Goal: Transaction & Acquisition: Subscribe to service/newsletter

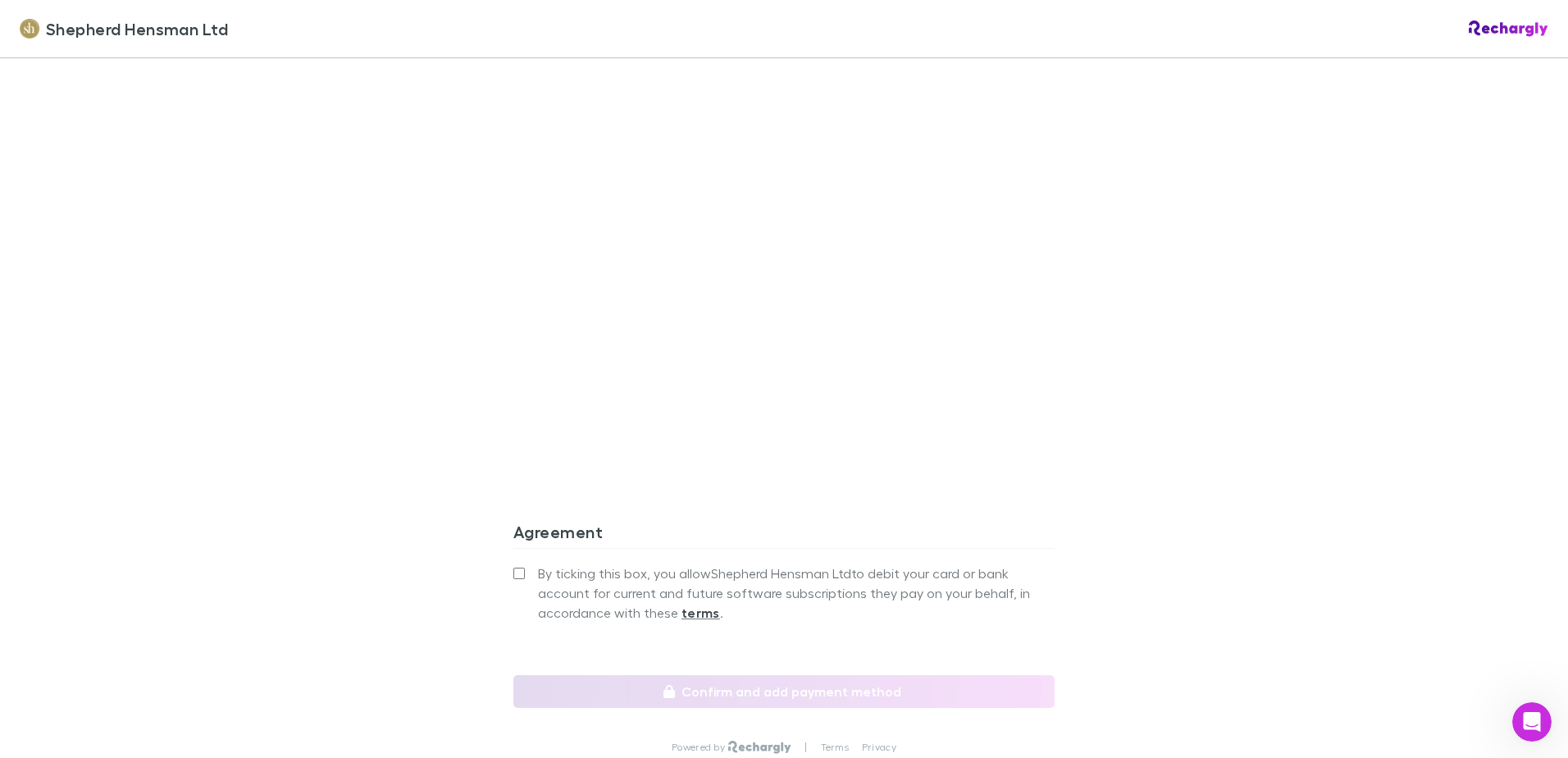
scroll to position [1312, 0]
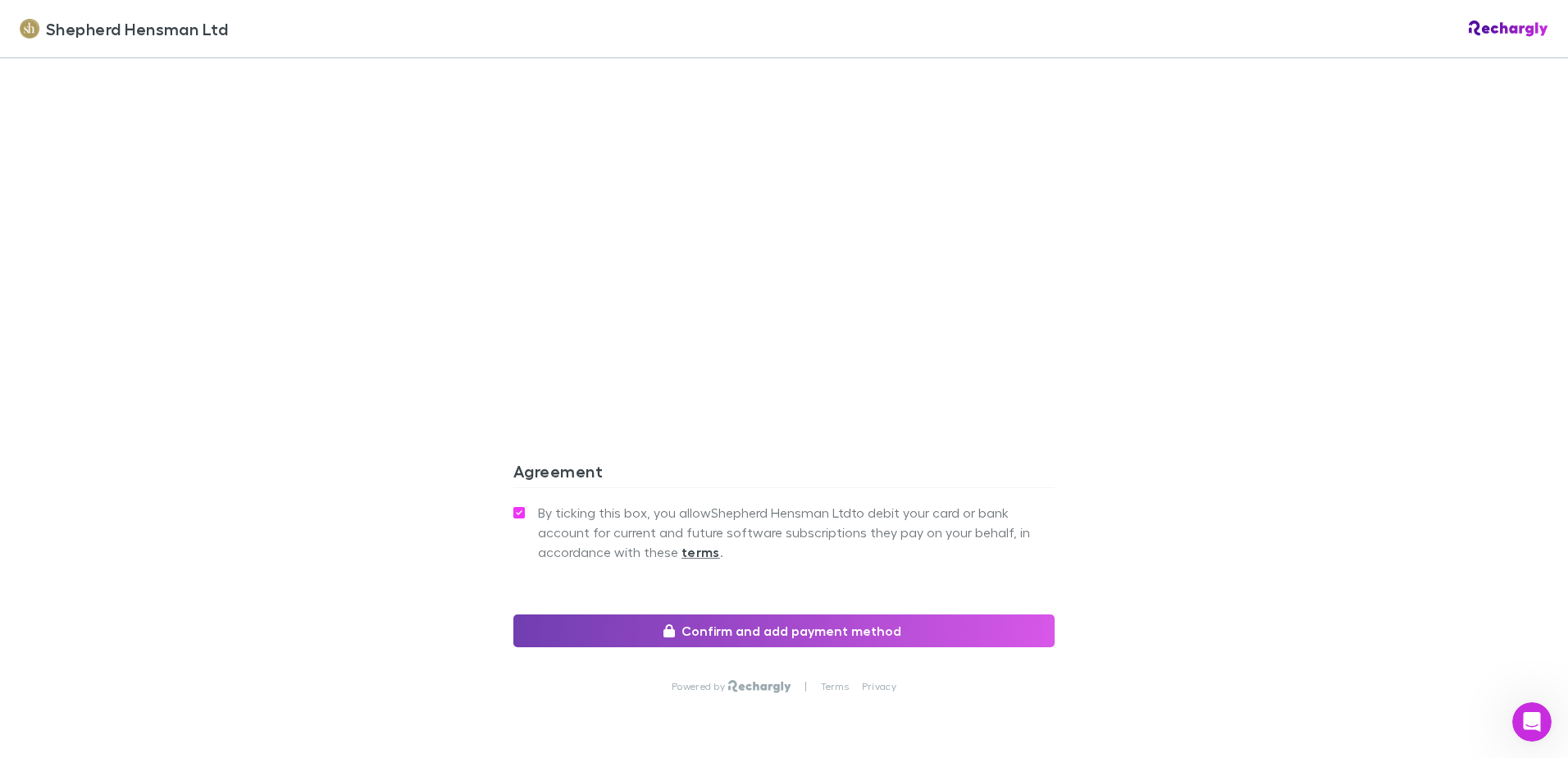
click at [821, 633] on button "Confirm and add payment method" at bounding box center [784, 631] width 541 height 33
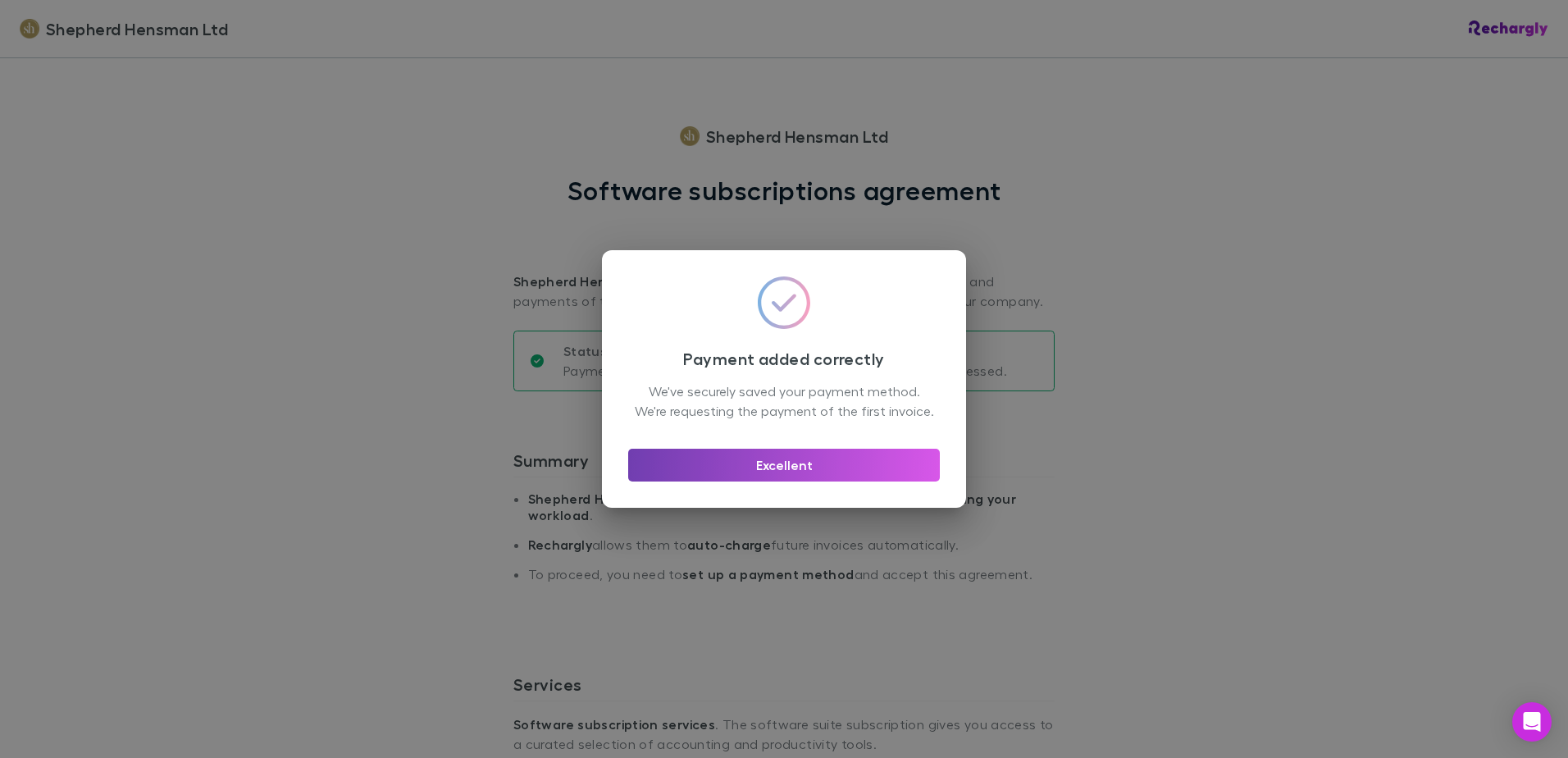
click at [793, 480] on button "Excellent" at bounding box center [784, 465] width 312 height 33
